Goal: Task Accomplishment & Management: Use online tool/utility

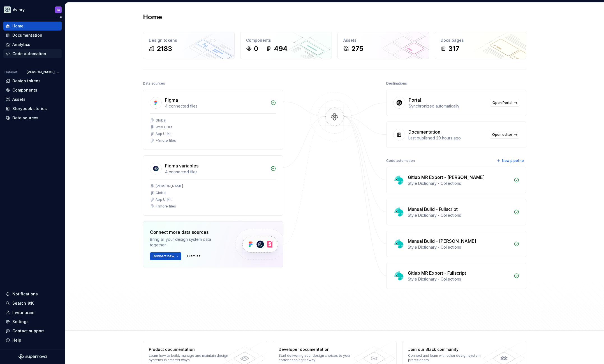
click at [33, 51] on div "Code automation" at bounding box center [29, 54] width 34 height 6
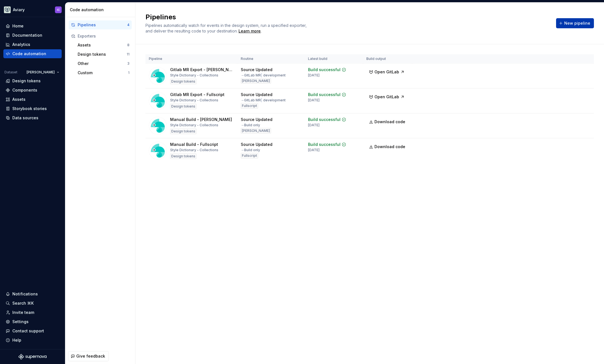
click at [579, 19] on button "New pipeline" at bounding box center [575, 23] width 38 height 10
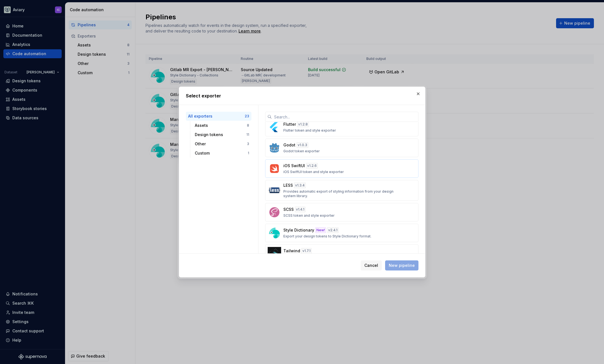
scroll to position [328, 0]
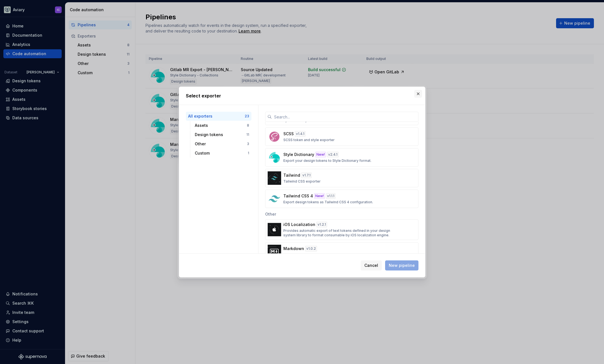
click at [420, 96] on button "button" at bounding box center [418, 94] width 8 height 8
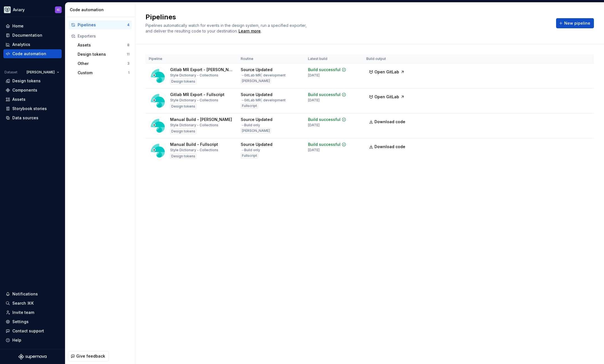
drag, startPoint x: 99, startPoint y: 115, endPoint x: 75, endPoint y: 99, distance: 28.2
click at [99, 115] on div "Pipelines 4 Exporters Assets 8 Design tokens 11 Other 3 Custom 1" at bounding box center [100, 182] width 70 height 331
click at [55, 72] on html "Aviary IC Home Documentation Analytics Code automation Dataset [PERSON_NAME] De…" at bounding box center [302, 182] width 604 height 364
click at [98, 108] on html "Aviary IC Home Documentation Analytics Code automation Dataset [PERSON_NAME] De…" at bounding box center [302, 182] width 604 height 364
click at [118, 112] on div "Pipelines 4 Exporters Assets 8 Design tokens 11 Other 3 Custom 1" at bounding box center [100, 182] width 70 height 331
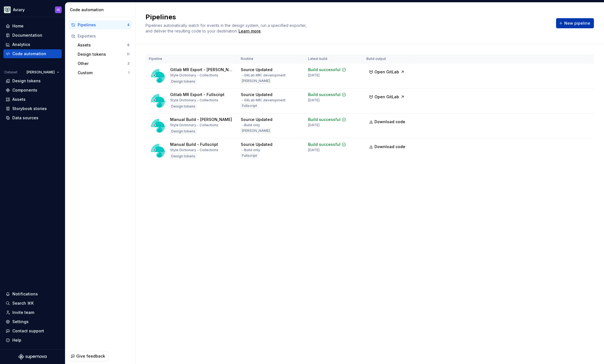
click at [570, 26] on span "New pipeline" at bounding box center [577, 23] width 26 height 6
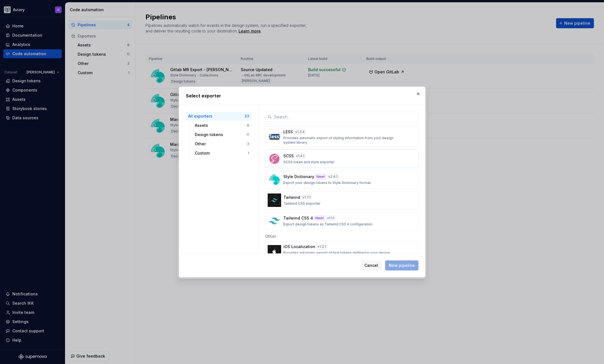
scroll to position [289, 0]
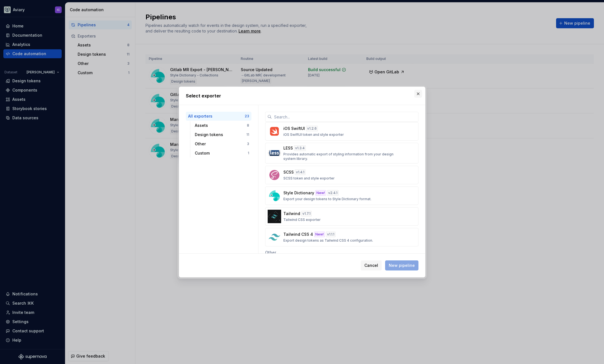
click at [417, 92] on button "button" at bounding box center [418, 94] width 8 height 8
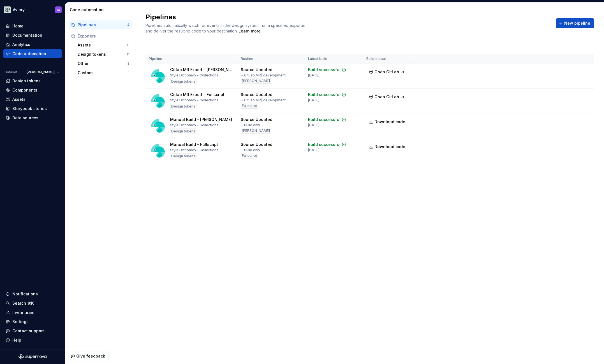
click at [421, 32] on div "Pipelines Pipelines automatically watch for events in the design system, run a …" at bounding box center [347, 23] width 404 height 21
click at [376, 19] on h2 "Pipelines" at bounding box center [347, 17] width 404 height 9
drag, startPoint x: 348, startPoint y: 179, endPoint x: 350, endPoint y: 184, distance: 5.3
click at [349, 179] on div "Pipeline Routine Latest build Build output Gitlab MR Export - [PERSON_NAME] Dic…" at bounding box center [369, 114] width 448 height 140
click at [540, 44] on div "Pipeline Routine Latest build Build output Gitlab MR Export - [PERSON_NAME] Dic…" at bounding box center [369, 114] width 448 height 140
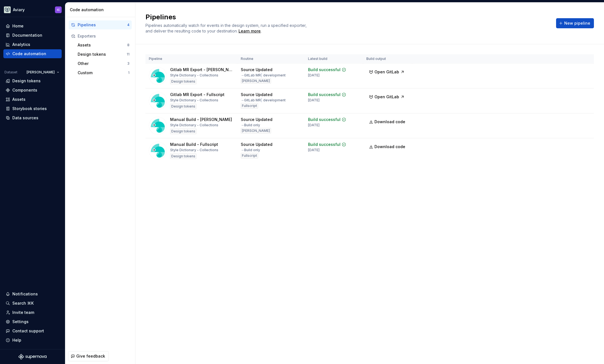
click at [81, 222] on div "Pipelines 4 Exporters Assets 8 Design tokens 11 Other 3 Custom 1" at bounding box center [100, 182] width 70 height 331
